Goal: Task Accomplishment & Management: Use online tool/utility

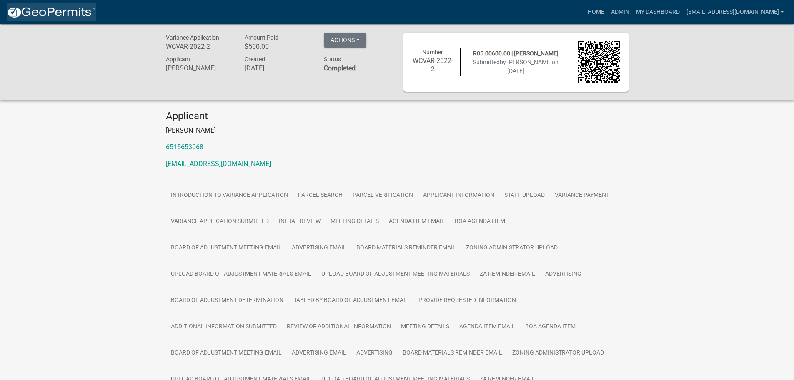
click at [53, 14] on img at bounding box center [51, 12] width 89 height 13
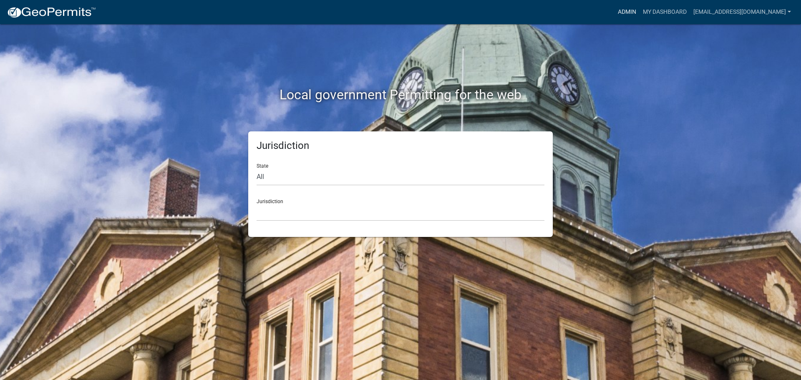
click at [627, 13] on link "Admin" at bounding box center [626, 12] width 25 height 16
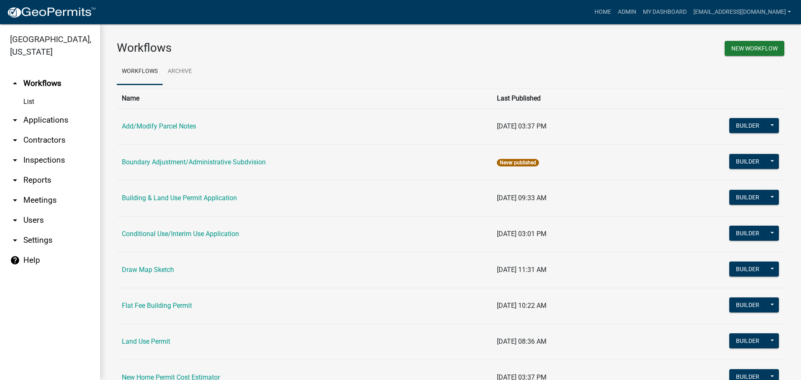
click at [43, 121] on link "arrow_drop_down Applications" at bounding box center [50, 120] width 100 height 20
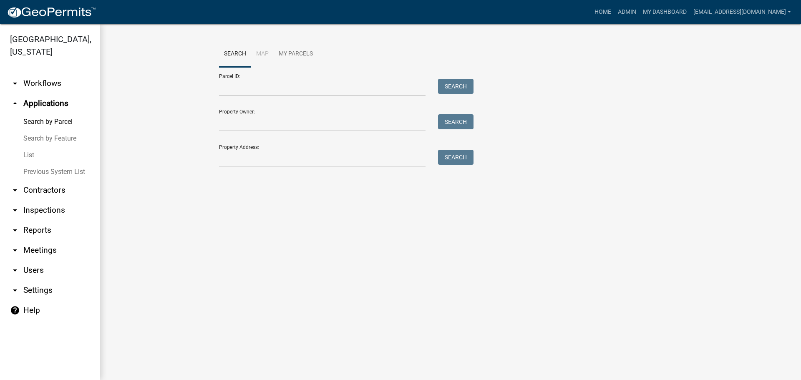
click at [36, 119] on link "Search by Parcel" at bounding box center [50, 121] width 100 height 17
click at [297, 89] on input "Parcel ID:" at bounding box center [322, 87] width 206 height 17
click at [459, 89] on button "Search" at bounding box center [455, 86] width 35 height 15
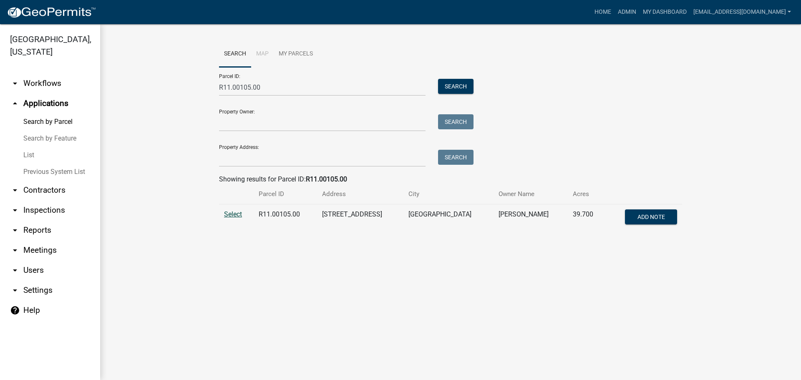
click at [235, 216] on span "Select" at bounding box center [233, 214] width 18 height 8
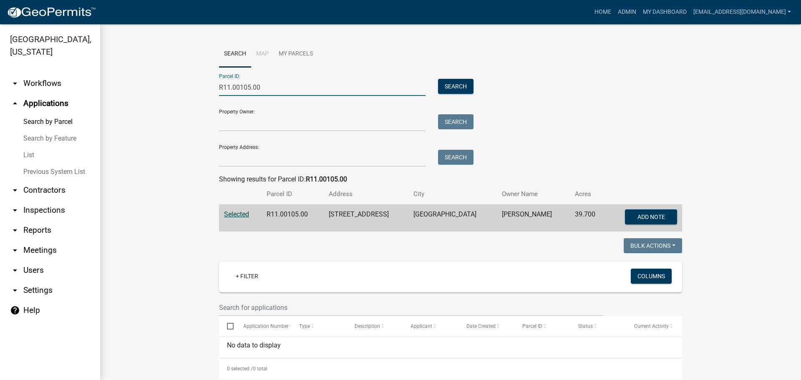
click at [265, 88] on input "R11.00105.00" at bounding box center [322, 87] width 206 height 17
click at [451, 85] on button "Search" at bounding box center [455, 86] width 35 height 15
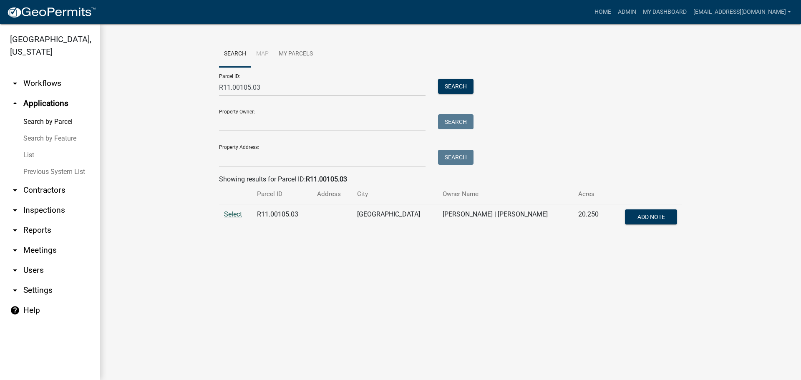
click at [235, 217] on span "Select" at bounding box center [233, 214] width 18 height 8
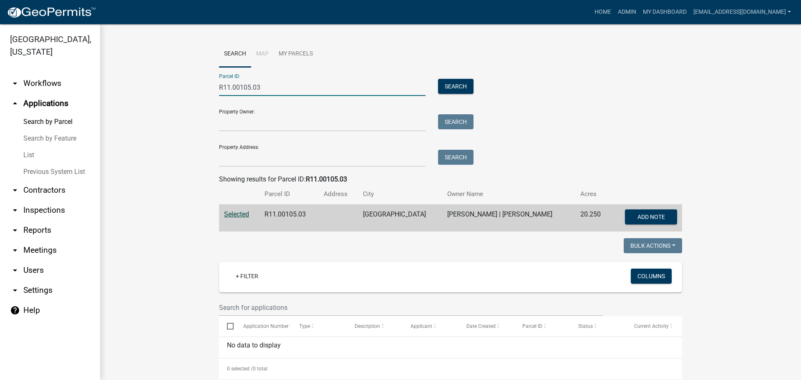
click at [237, 87] on input "R11.00105.03" at bounding box center [322, 87] width 206 height 17
click at [447, 85] on button "Search" at bounding box center [455, 86] width 35 height 15
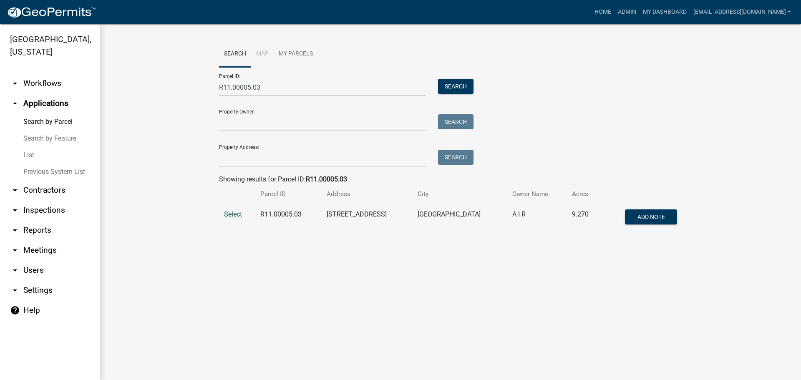
click at [237, 214] on span "Select" at bounding box center [233, 214] width 18 height 8
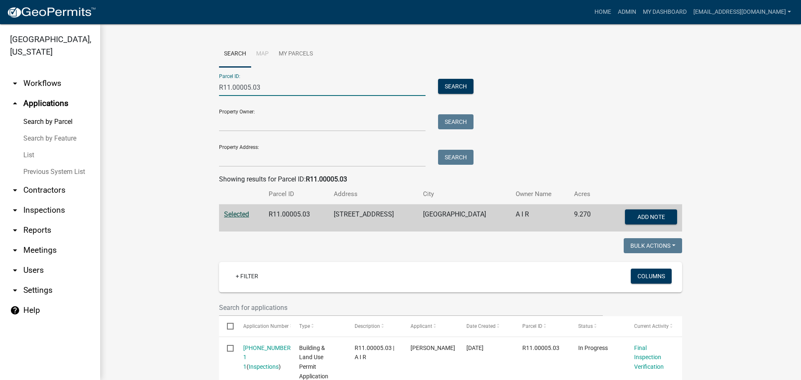
click at [268, 86] on input "R11.00005.03" at bounding box center [322, 87] width 206 height 17
type input "R11.00005.00"
click at [459, 88] on button "Search" at bounding box center [455, 86] width 35 height 15
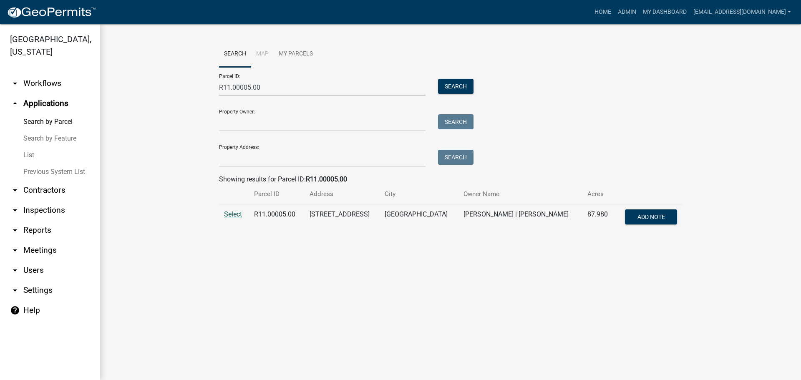
click at [234, 217] on span "Select" at bounding box center [233, 214] width 18 height 8
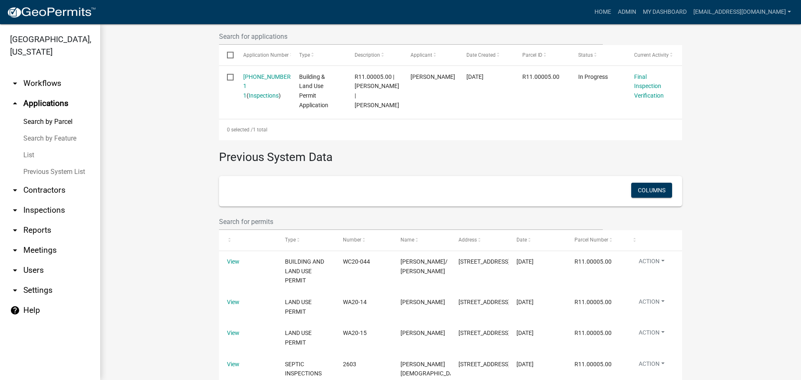
scroll to position [292, 0]
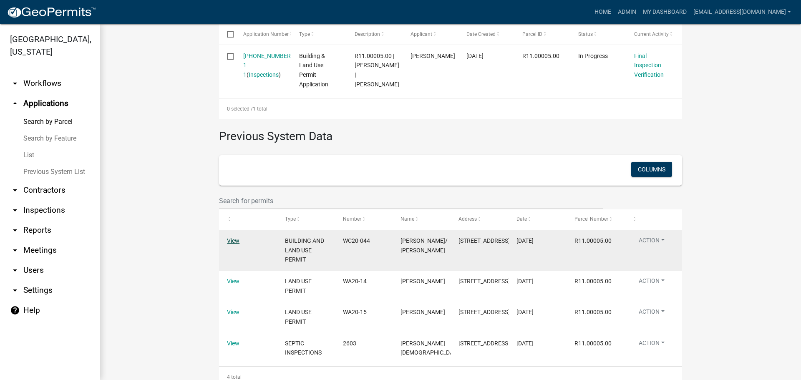
click at [228, 244] on link "View" at bounding box center [233, 240] width 13 height 7
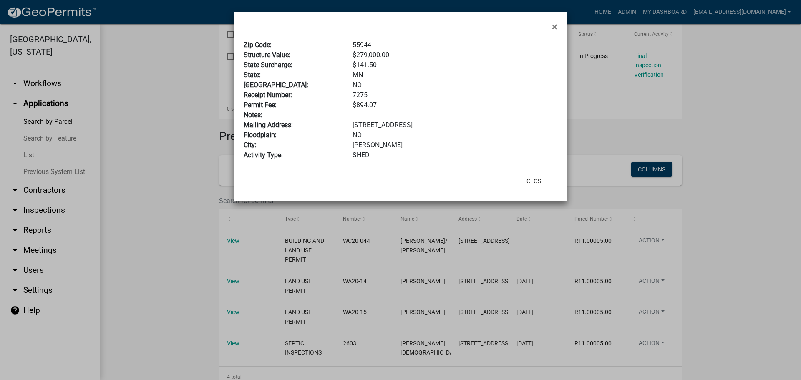
drag, startPoint x: 556, startPoint y: 27, endPoint x: 470, endPoint y: 35, distance: 85.5
click at [554, 26] on span "×" at bounding box center [554, 27] width 5 height 12
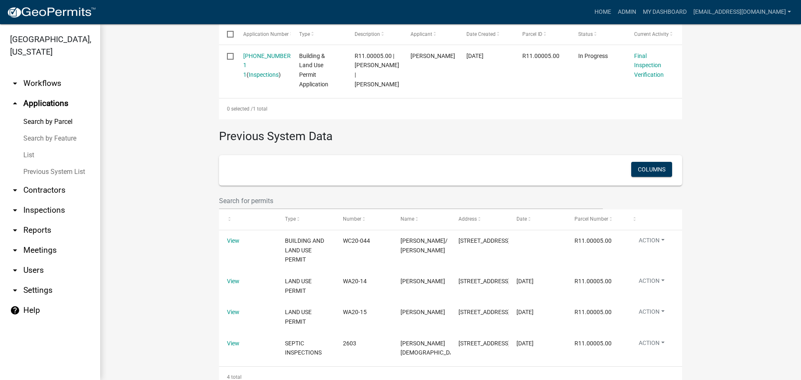
scroll to position [326, 0]
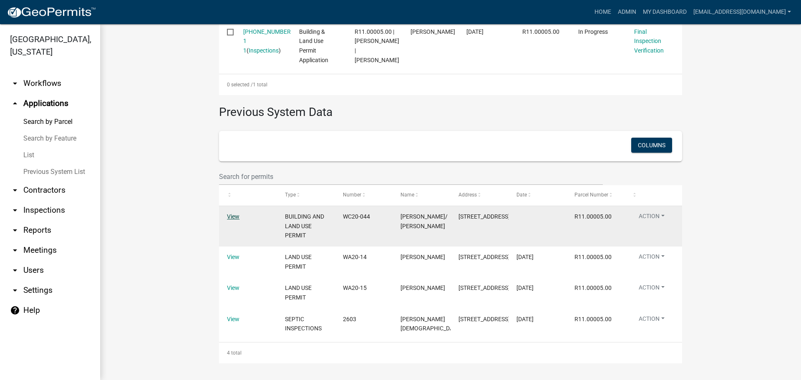
click at [229, 216] on link "View" at bounding box center [233, 216] width 13 height 7
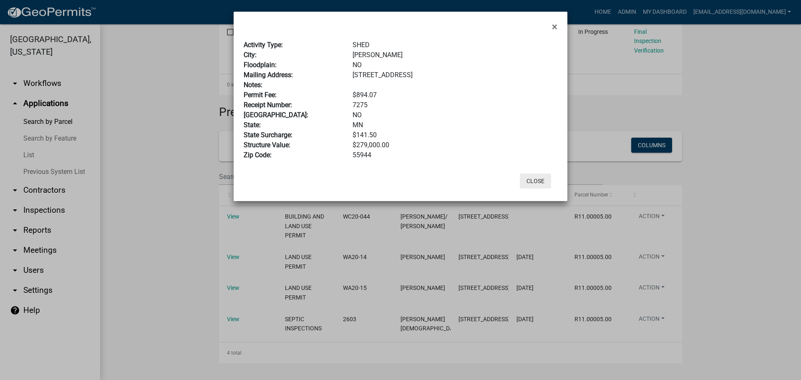
click at [533, 177] on button "Close" at bounding box center [535, 180] width 31 height 15
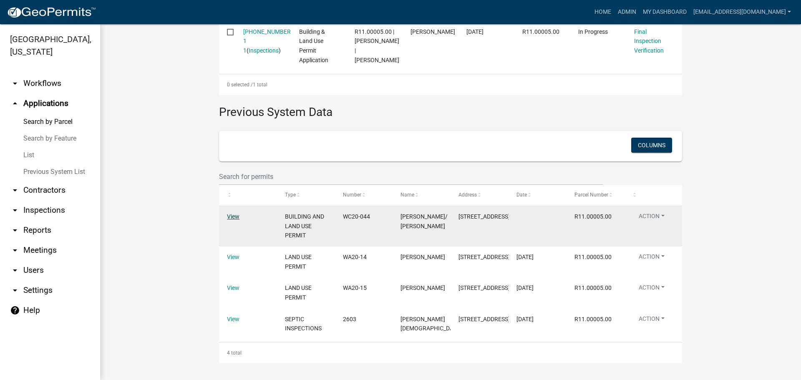
click at [228, 219] on link "View" at bounding box center [233, 216] width 13 height 7
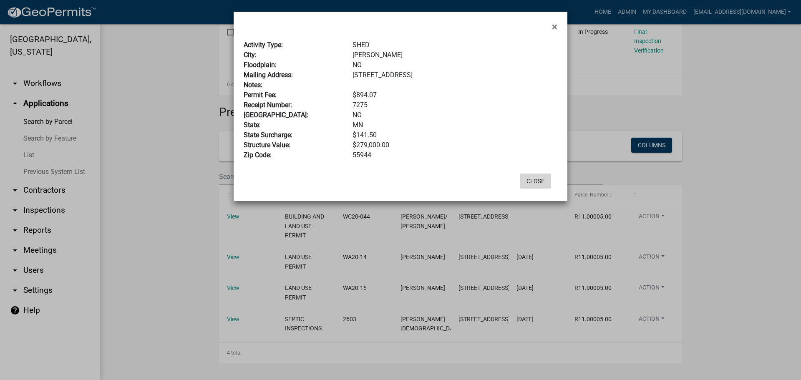
click at [536, 184] on button "Close" at bounding box center [535, 180] width 31 height 15
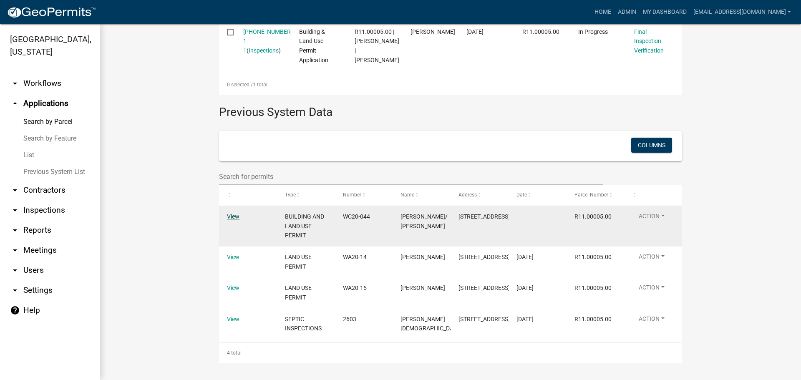
click at [230, 216] on link "View" at bounding box center [233, 216] width 13 height 7
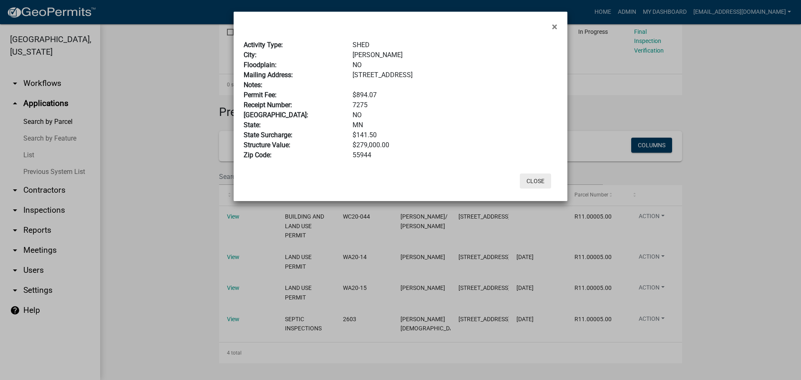
click at [541, 179] on button "Close" at bounding box center [535, 180] width 31 height 15
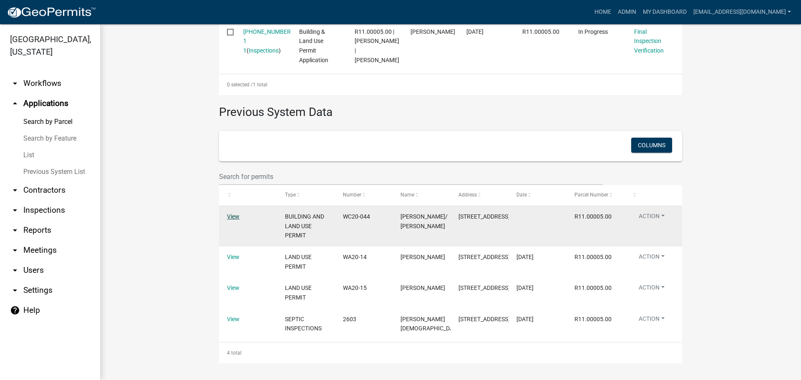
click at [227, 215] on link "View" at bounding box center [233, 216] width 13 height 7
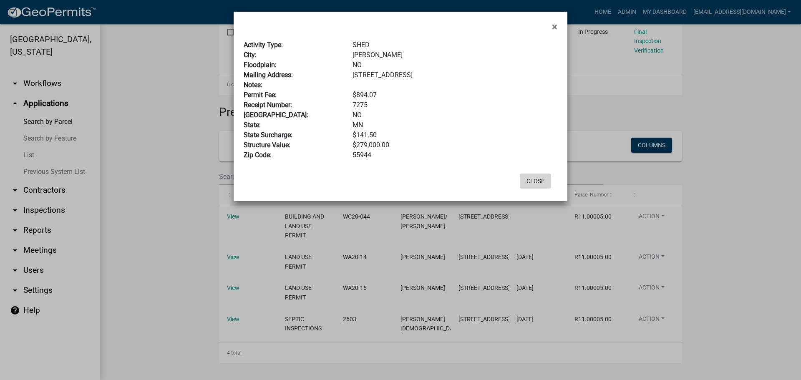
click at [536, 180] on button "Close" at bounding box center [535, 180] width 31 height 15
